Goal: Information Seeking & Learning: Learn about a topic

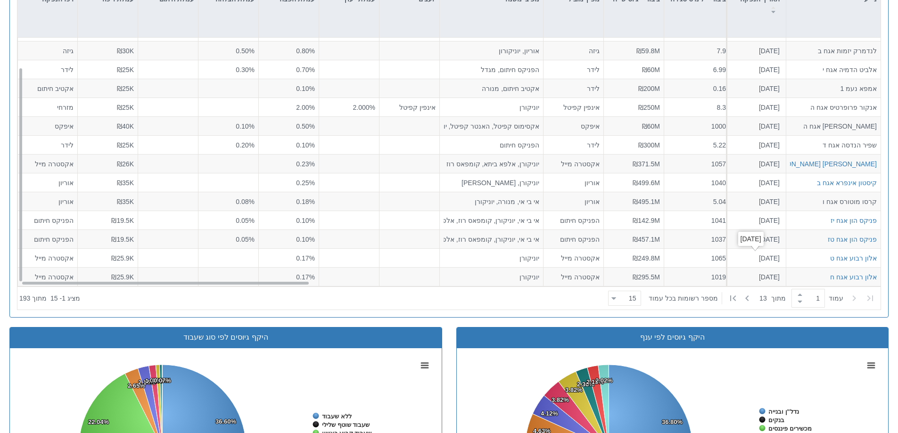
scroll to position [471, 0]
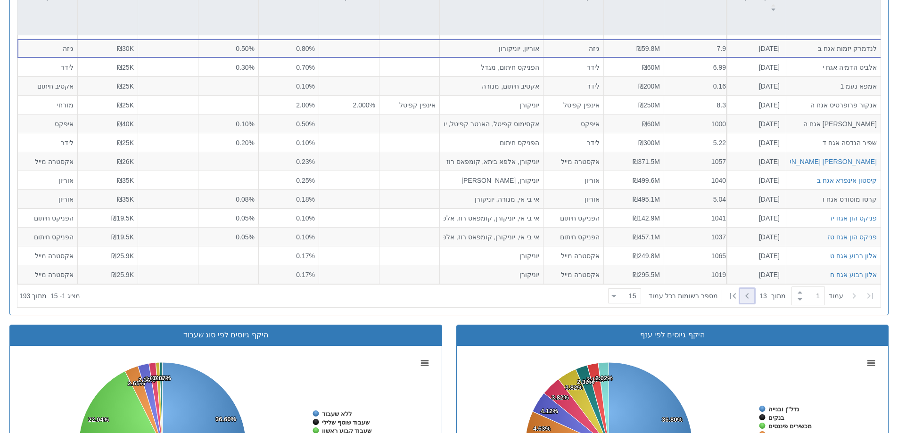
click at [745, 297] on icon at bounding box center [746, 296] width 3 height 6
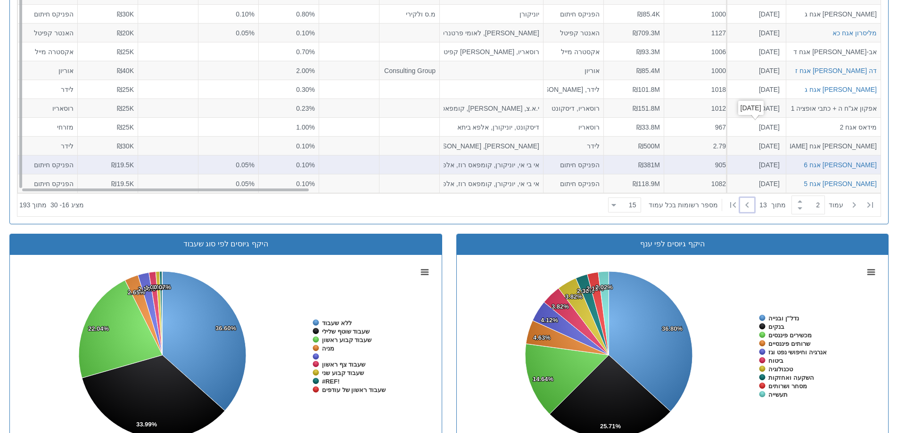
scroll to position [566, 0]
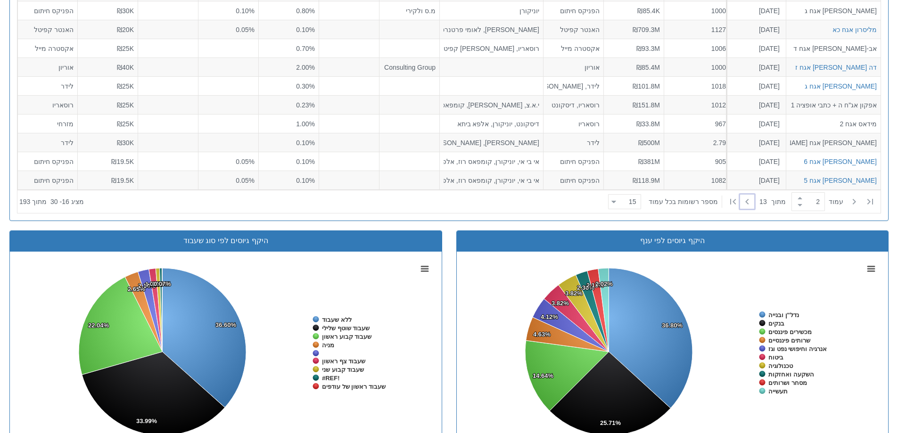
click at [746, 202] on icon at bounding box center [746, 201] width 11 height 11
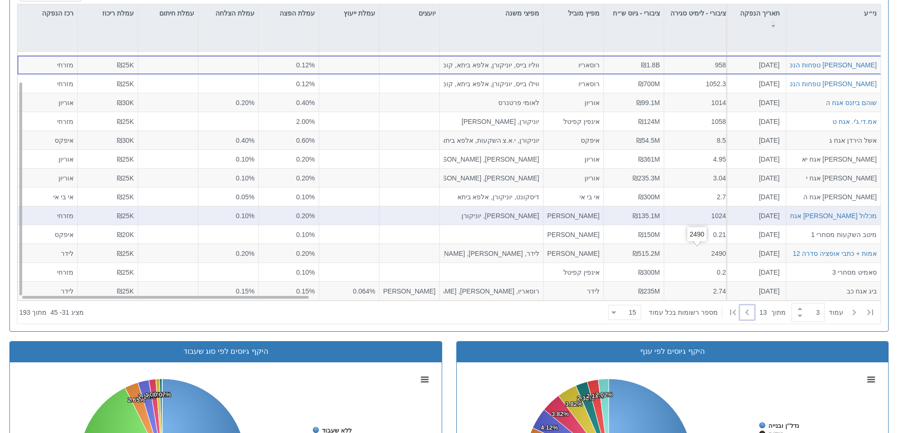
scroll to position [471, 0]
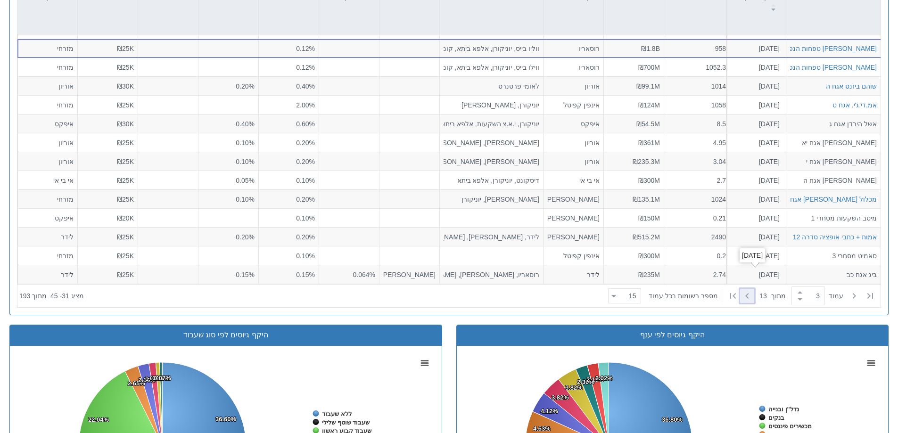
click at [742, 296] on icon at bounding box center [746, 295] width 11 height 11
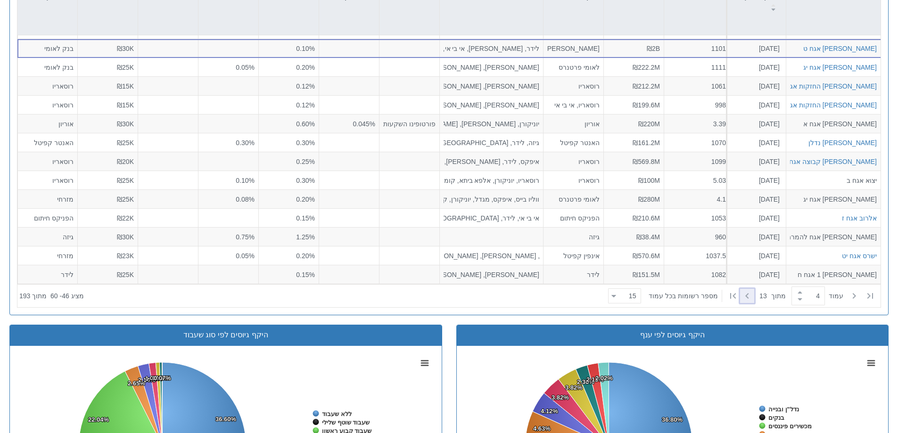
click at [742, 296] on icon at bounding box center [746, 295] width 11 height 11
type input "5"
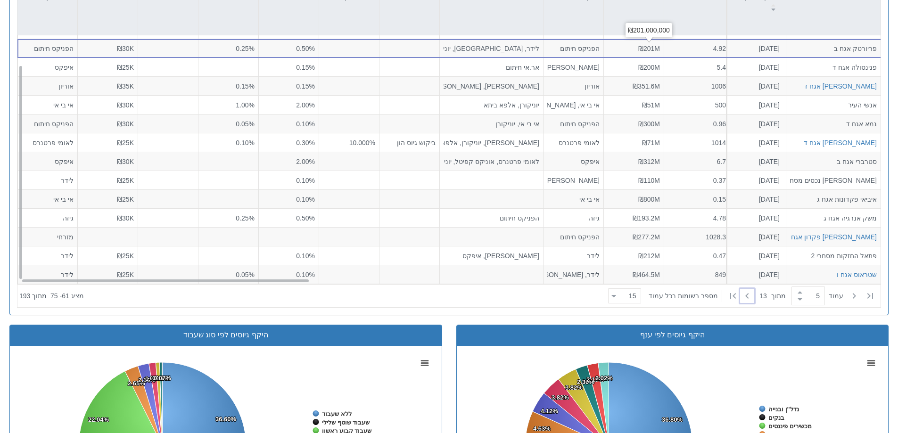
click at [648, 49] on span "₪201M" at bounding box center [649, 48] width 22 height 8
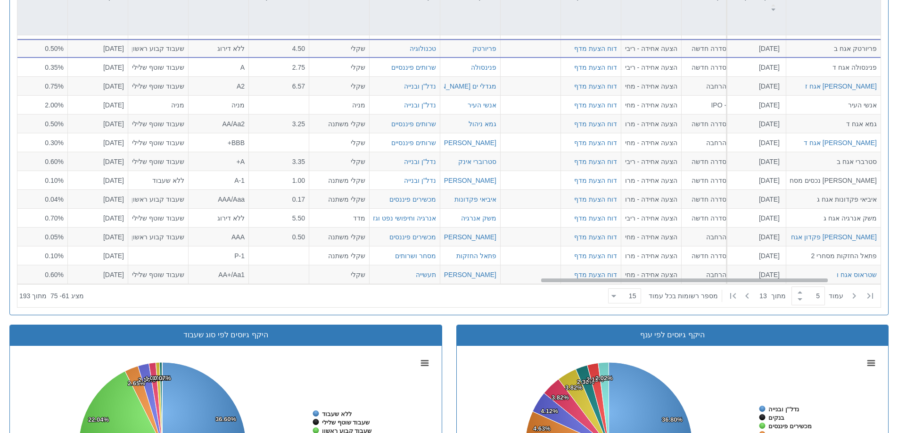
scroll to position [34, 1718]
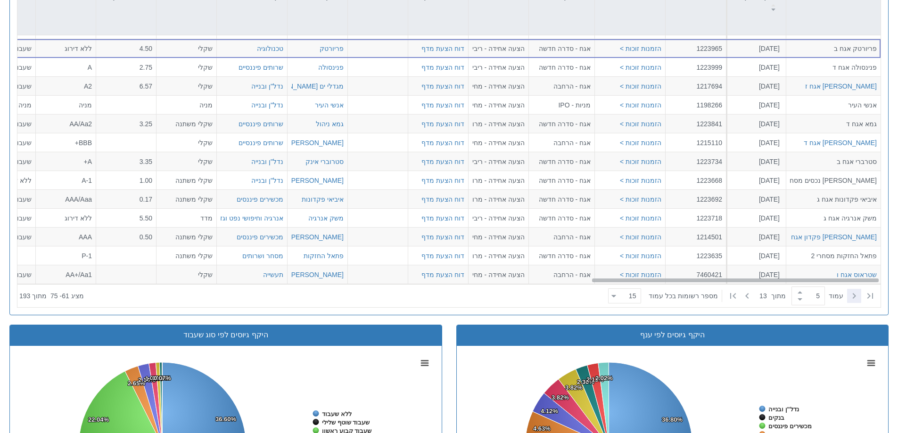
drag, startPoint x: 260, startPoint y: 281, endPoint x: 861, endPoint y: 298, distance: 600.8
click at [861, 298] on div "ני״ע תאריך הנפקה מספר ני״ע הזמנות זוכות סוג הנפקה סוג מכרז דוח הצעת מדף הערות מ…" at bounding box center [448, 148] width 863 height 320
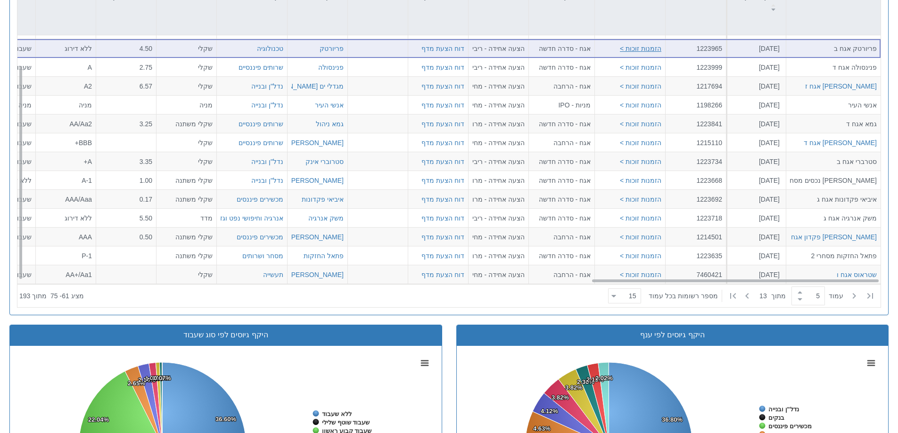
click at [636, 45] on button "הזמנות זוכות >" at bounding box center [640, 47] width 41 height 9
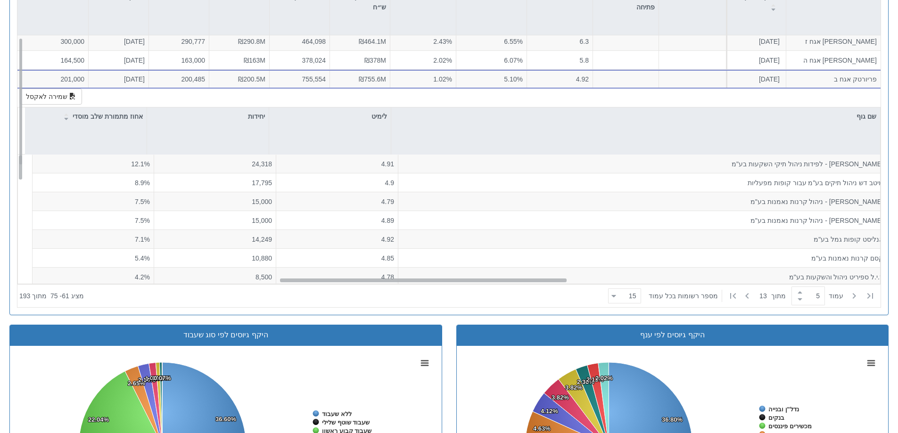
scroll to position [3, 768]
drag, startPoint x: 651, startPoint y: 281, endPoint x: 333, endPoint y: 273, distance: 317.8
click at [336, 274] on div "[PERSON_NAME] אגח ז [DATE] 1224112 הזמנות זוכות > אגח - סדרה חדשה הצעה אחידה - …" at bounding box center [448, 159] width 863 height 249
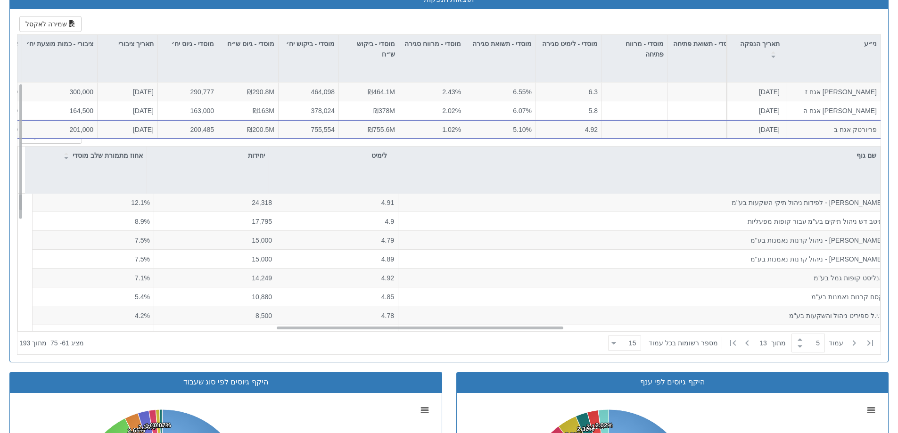
scroll to position [0, 0]
